Goal: Check status: Check status

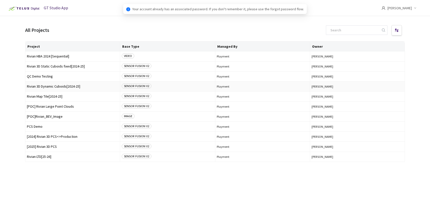
click at [73, 88] on span "Rivian 3D Dynamic Cuboids[2024-25]" at bounding box center [72, 87] width 91 height 4
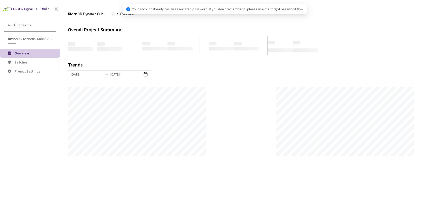
scroll to position [203, 430]
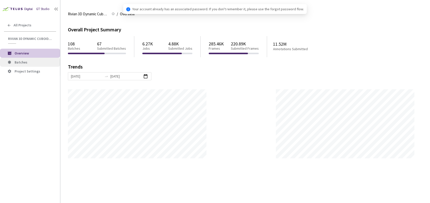
click at [37, 62] on span "Batches" at bounding box center [35, 62] width 41 height 4
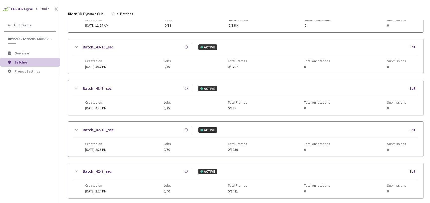
scroll to position [188, 0]
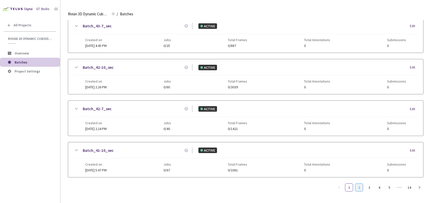
click at [359, 184] on link "2" at bounding box center [359, 188] width 8 height 8
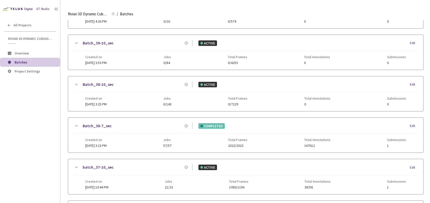
scroll to position [125, 0]
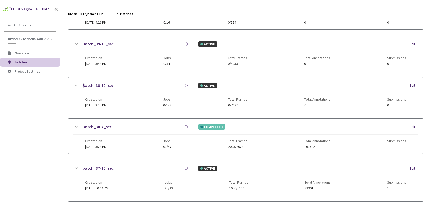
click at [106, 87] on link "Batch_38-10_sec" at bounding box center [98, 85] width 31 height 6
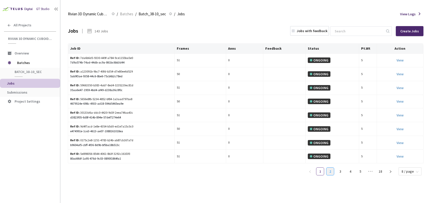
click at [331, 173] on link "2" at bounding box center [330, 172] width 8 height 8
click at [341, 171] on link "3" at bounding box center [340, 172] width 8 height 8
click at [320, 173] on link "1" at bounding box center [320, 172] width 8 height 8
